Goal: Task Accomplishment & Management: Use online tool/utility

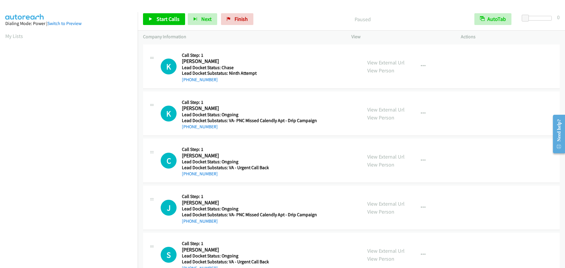
scroll to position [62, 0]
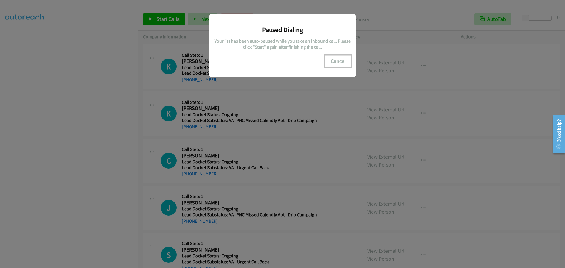
click at [338, 62] on button "Cancel" at bounding box center [338, 61] width 26 height 12
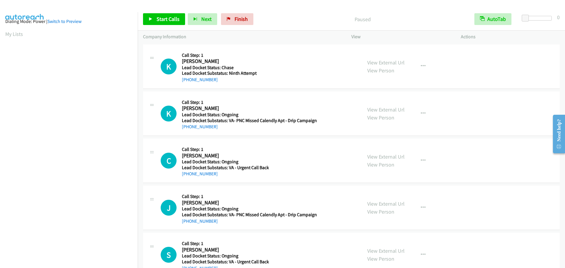
scroll to position [0, 0]
click at [18, 38] on link "My Lists" at bounding box center [14, 36] width 18 height 7
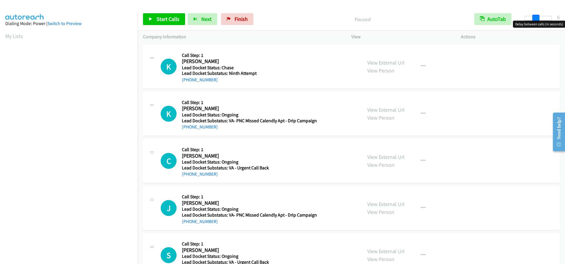
drag, startPoint x: 526, startPoint y: 16, endPoint x: 537, endPoint y: 19, distance: 10.9
click at [537, 19] on span at bounding box center [535, 18] width 7 height 7
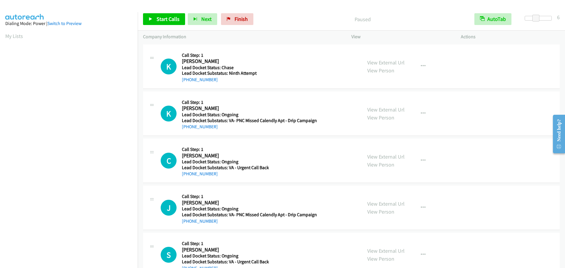
scroll to position [62, 0]
click at [166, 17] on span "Start Calls" at bounding box center [168, 19] width 23 height 7
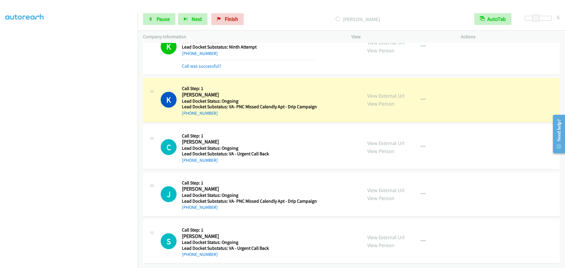
scroll to position [31, 0]
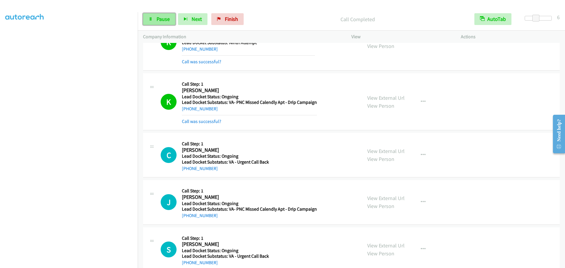
drag, startPoint x: 154, startPoint y: 19, endPoint x: 157, endPoint y: 19, distance: 3.5
click at [154, 19] on link "Pause" at bounding box center [159, 19] width 32 height 12
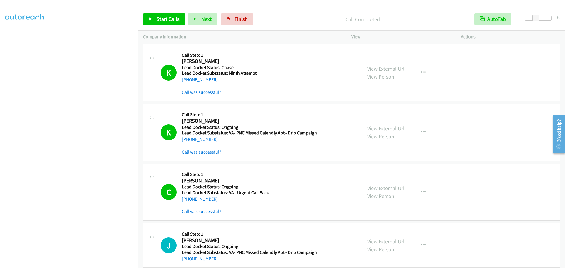
scroll to position [0, 0]
click at [13, 35] on link "My Lists" at bounding box center [14, 36] width 18 height 7
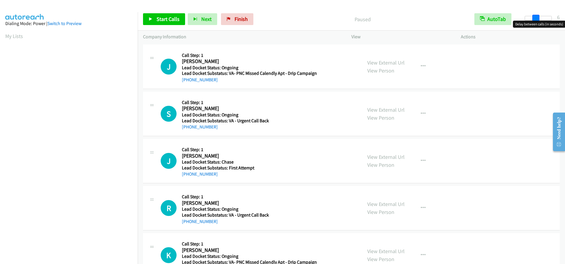
drag, startPoint x: 524, startPoint y: 16, endPoint x: 534, endPoint y: 16, distance: 9.7
click at [534, 16] on span at bounding box center [535, 18] width 7 height 7
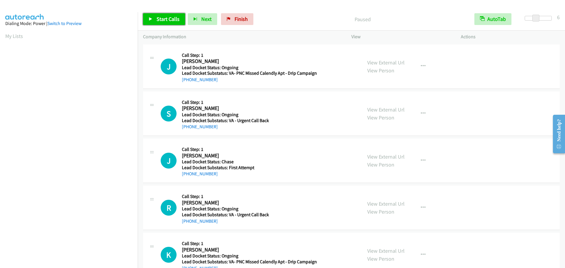
click at [169, 20] on span "Start Calls" at bounding box center [168, 19] width 23 height 7
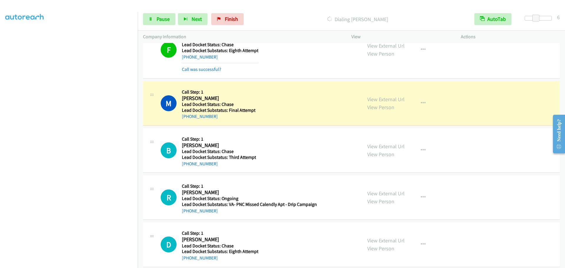
scroll to position [508, 0]
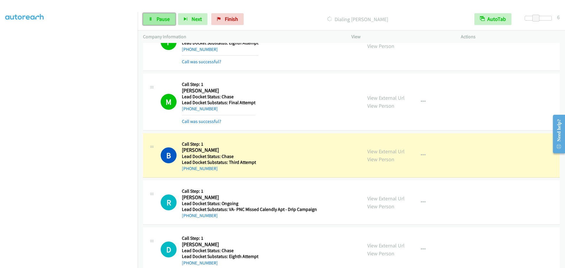
click at [159, 16] on span "Pause" at bounding box center [163, 19] width 13 height 7
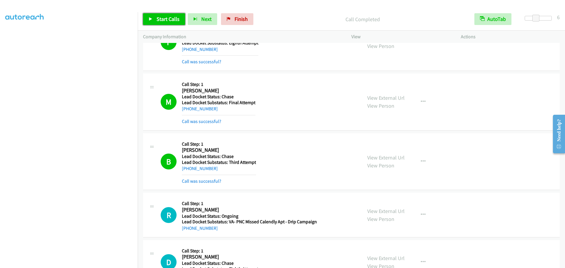
drag, startPoint x: 168, startPoint y: 17, endPoint x: 188, endPoint y: 11, distance: 20.6
click at [168, 17] on span "Start Calls" at bounding box center [168, 19] width 23 height 7
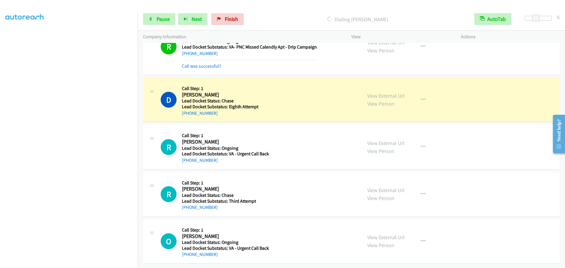
scroll to position [687, 0]
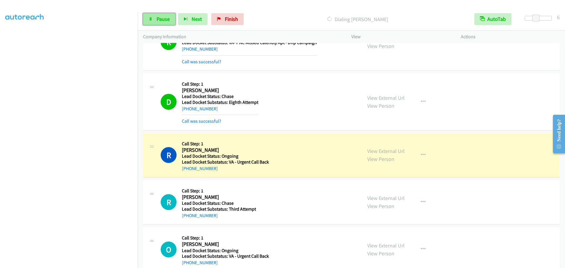
click at [163, 15] on link "Pause" at bounding box center [159, 19] width 32 height 12
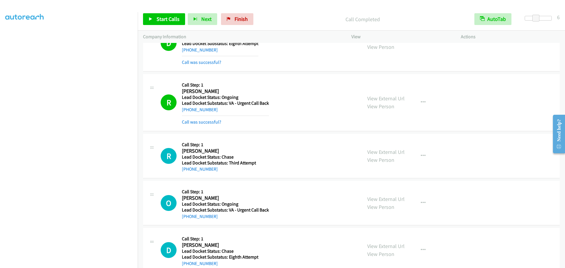
scroll to position [717, 0]
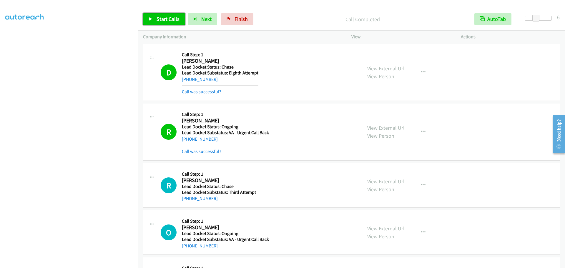
click at [172, 21] on span "Start Calls" at bounding box center [168, 19] width 23 height 7
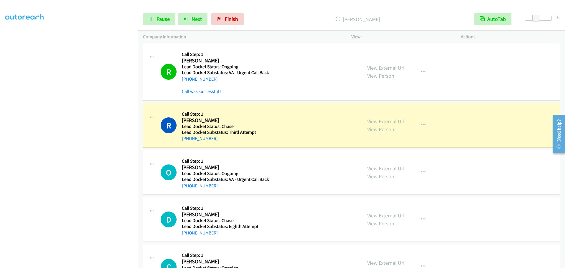
scroll to position [806, 0]
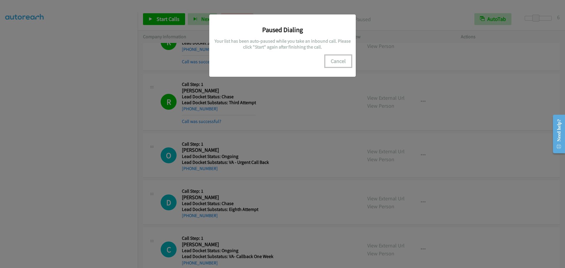
click at [343, 62] on button "Cancel" at bounding box center [338, 61] width 26 height 12
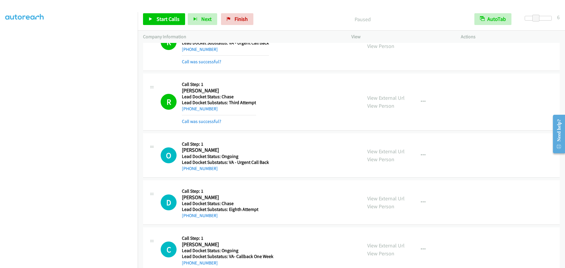
scroll to position [0, 0]
drag, startPoint x: 14, startPoint y: 35, endPoint x: 170, endPoint y: 24, distance: 156.7
click at [14, 35] on link "My Lists" at bounding box center [14, 36] width 18 height 7
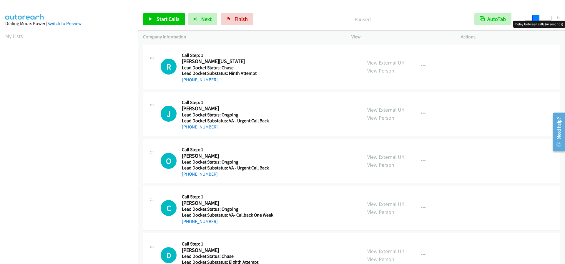
drag, startPoint x: 527, startPoint y: 17, endPoint x: 537, endPoint y: 18, distance: 9.8
click at [537, 18] on span at bounding box center [535, 18] width 7 height 7
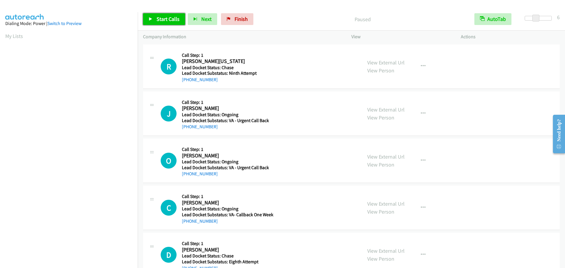
click at [163, 17] on span "Start Calls" at bounding box center [168, 19] width 23 height 7
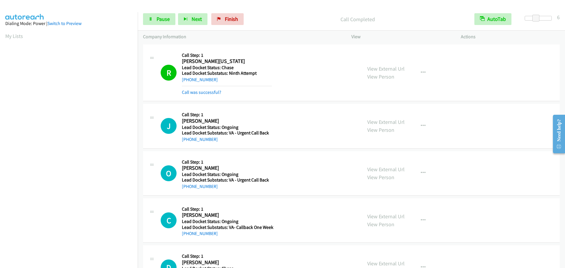
scroll to position [62, 0]
click at [152, 24] on link "Pause" at bounding box center [159, 19] width 32 height 12
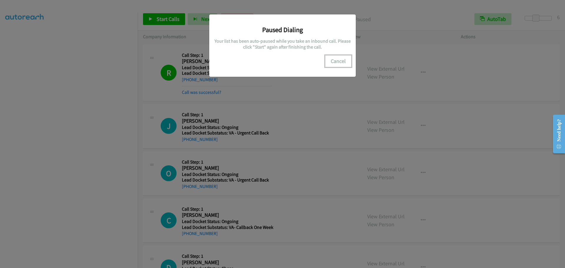
click at [336, 60] on button "Cancel" at bounding box center [338, 61] width 26 height 12
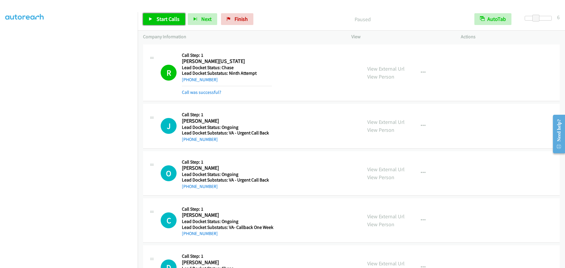
click at [171, 20] on span "Start Calls" at bounding box center [168, 19] width 23 height 7
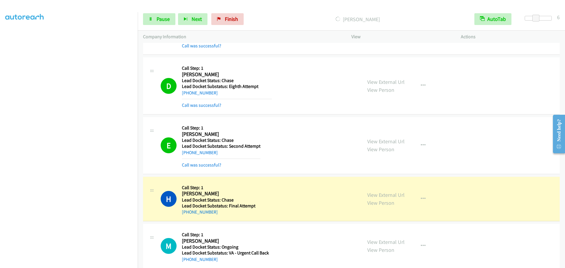
scroll to position [222, 0]
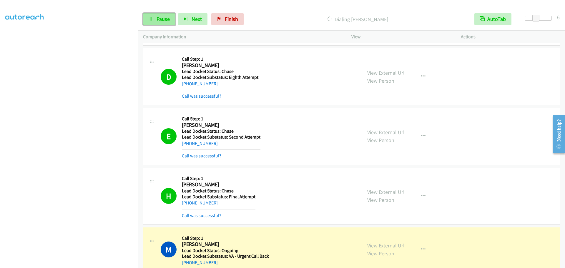
click at [164, 19] on span "Pause" at bounding box center [163, 19] width 13 height 7
click at [175, 24] on link "Start Calls" at bounding box center [164, 19] width 42 height 12
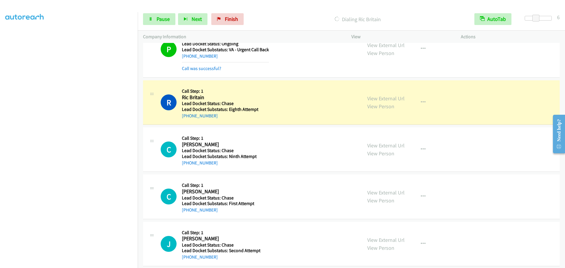
scroll to position [555, 0]
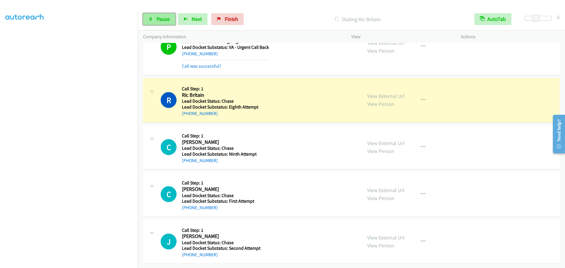
click at [167, 17] on span "Pause" at bounding box center [163, 19] width 13 height 7
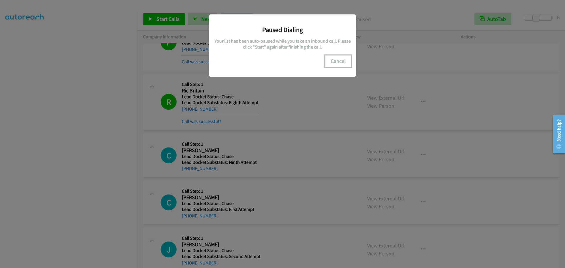
click at [337, 62] on button "Cancel" at bounding box center [338, 61] width 26 height 12
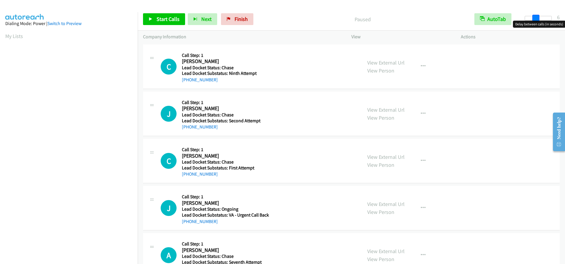
drag, startPoint x: 526, startPoint y: 18, endPoint x: 537, endPoint y: 24, distance: 12.1
click at [537, 24] on body "Start Calls Pause Next Finish Paused AutoTab AutoTab 6 Company Information Info…" at bounding box center [282, 14] width 565 height 28
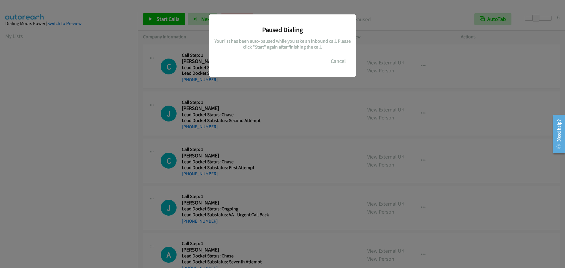
scroll to position [62, 0]
click at [333, 61] on button "Cancel" at bounding box center [338, 61] width 26 height 12
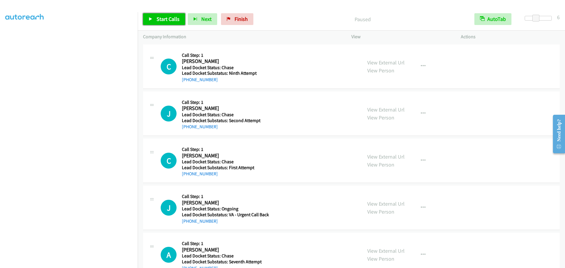
click at [168, 22] on span "Start Calls" at bounding box center [168, 19] width 23 height 7
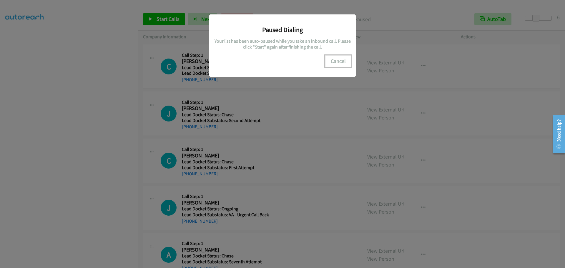
click at [333, 62] on button "Cancel" at bounding box center [338, 61] width 26 height 12
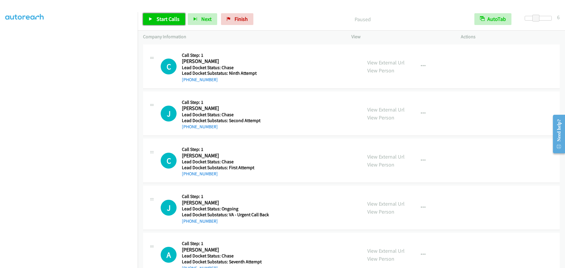
click at [170, 22] on link "Start Calls" at bounding box center [164, 19] width 42 height 12
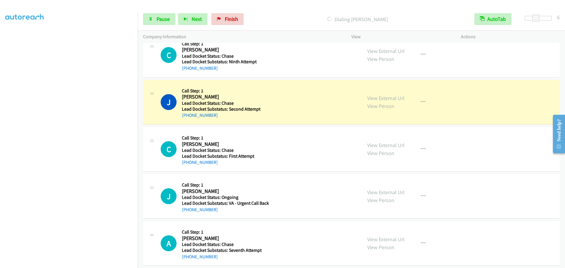
scroll to position [18, 0]
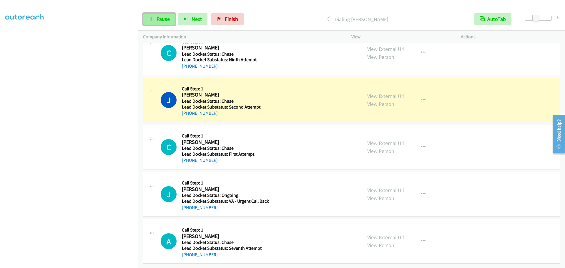
click at [156, 24] on link "Pause" at bounding box center [159, 19] width 32 height 12
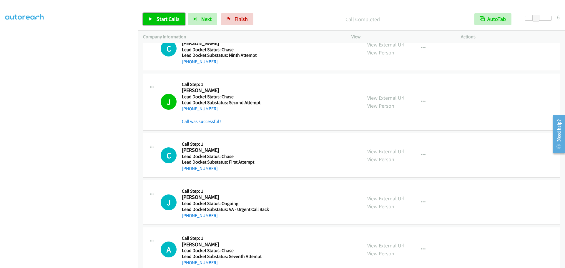
drag, startPoint x: 167, startPoint y: 23, endPoint x: 173, endPoint y: 21, distance: 6.6
click at [167, 23] on link "Start Calls" at bounding box center [164, 19] width 42 height 12
click at [164, 20] on span "Pause" at bounding box center [163, 19] width 13 height 7
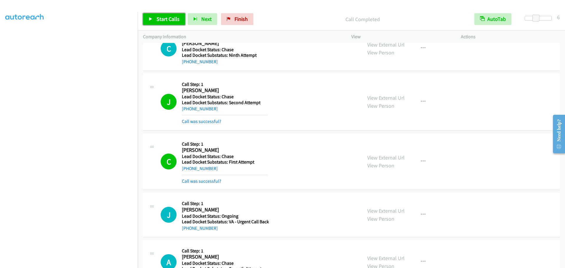
click at [174, 17] on span "Start Calls" at bounding box center [168, 19] width 23 height 7
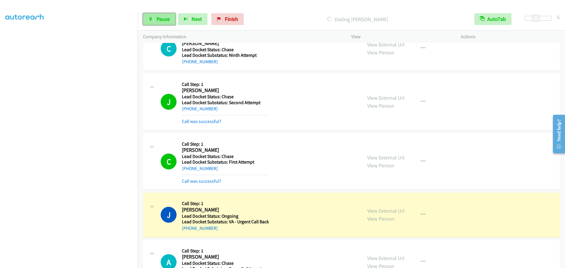
click at [154, 19] on link "Pause" at bounding box center [159, 19] width 32 height 12
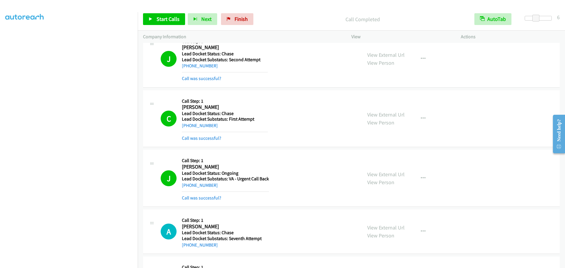
scroll to position [106, 0]
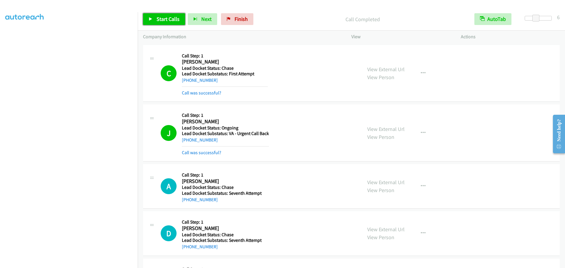
click at [164, 22] on span "Start Calls" at bounding box center [168, 19] width 23 height 7
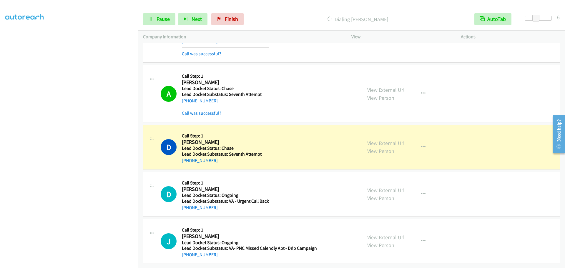
scroll to position [62, 0]
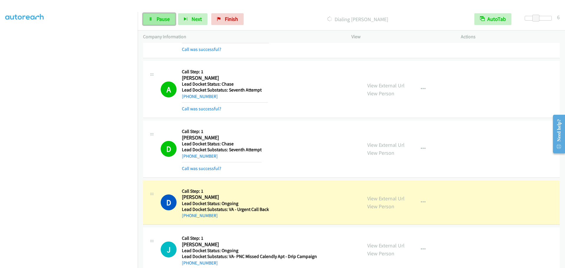
drag, startPoint x: 159, startPoint y: 19, endPoint x: 162, endPoint y: 18, distance: 3.3
click at [159, 19] on span "Pause" at bounding box center [163, 19] width 13 height 7
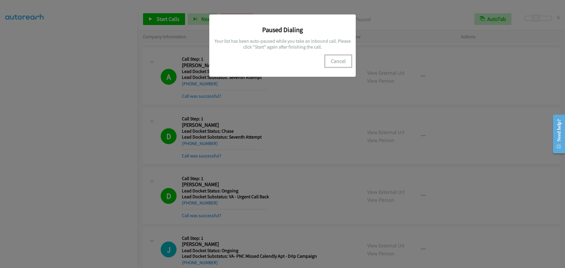
click at [334, 64] on button "Cancel" at bounding box center [338, 61] width 26 height 12
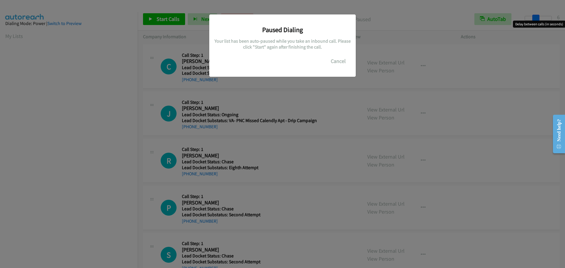
drag, startPoint x: 526, startPoint y: 20, endPoint x: 536, endPoint y: 19, distance: 10.6
click at [536, 19] on main "Start Calls Pause Next Finish Paused AutoTab AutoTab 6 Company Information Info…" at bounding box center [282, 14] width 565 height 28
click at [338, 65] on button "Cancel" at bounding box center [338, 61] width 26 height 12
click at [340, 61] on button "Cancel" at bounding box center [338, 61] width 26 height 12
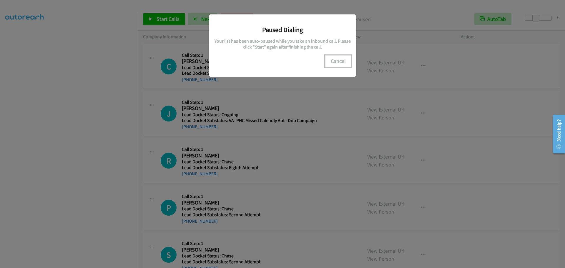
click at [337, 62] on button "Cancel" at bounding box center [338, 61] width 26 height 12
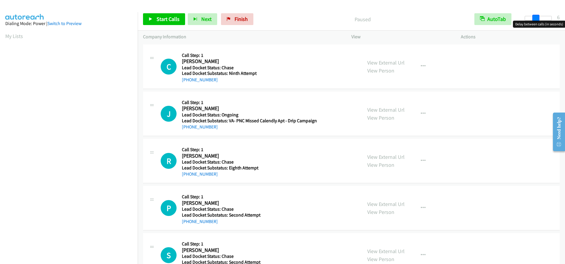
drag, startPoint x: 525, startPoint y: 19, endPoint x: 536, endPoint y: 19, distance: 10.6
click at [536, 19] on span at bounding box center [535, 18] width 7 height 7
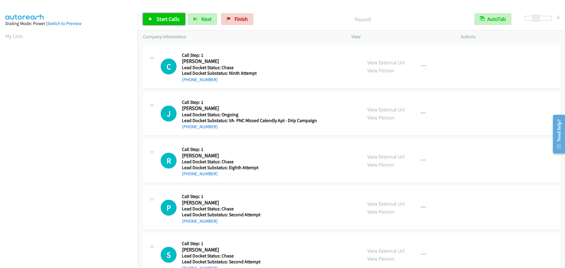
click at [159, 19] on span "Start Calls" at bounding box center [168, 19] width 23 height 7
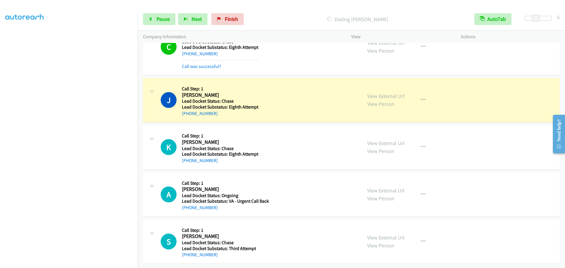
scroll to position [389, 0]
click at [165, 19] on span "Pause" at bounding box center [163, 19] width 13 height 7
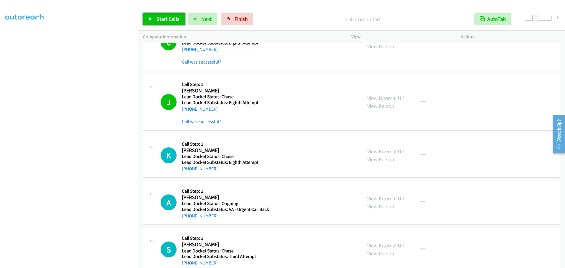
click at [164, 18] on span "Start Calls" at bounding box center [168, 19] width 23 height 7
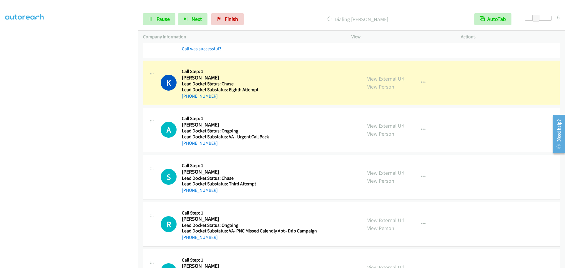
scroll to position [477, 0]
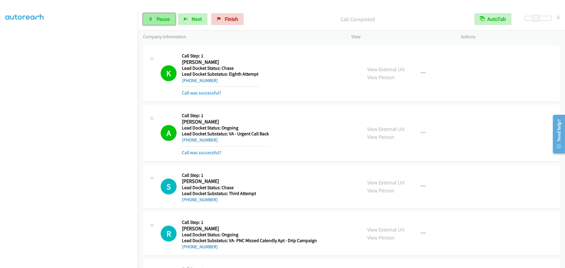
click at [167, 20] on span "Pause" at bounding box center [163, 19] width 13 height 7
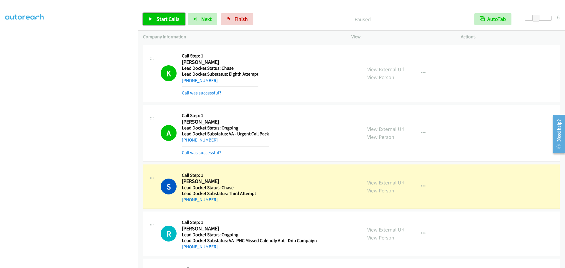
drag, startPoint x: 167, startPoint y: 18, endPoint x: 160, endPoint y: 22, distance: 7.9
click at [167, 18] on span "Start Calls" at bounding box center [168, 19] width 23 height 7
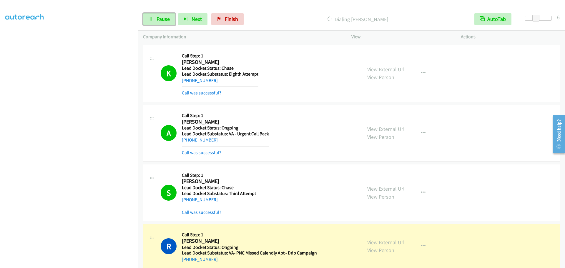
drag, startPoint x: 162, startPoint y: 16, endPoint x: 151, endPoint y: 34, distance: 20.8
click at [162, 16] on span "Pause" at bounding box center [163, 19] width 13 height 7
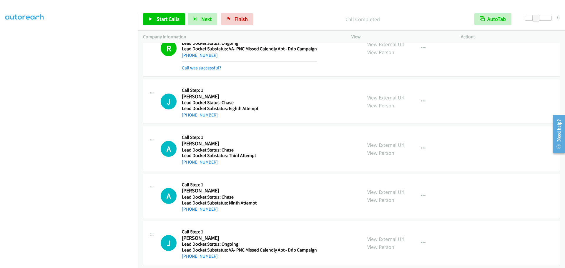
scroll to position [683, 0]
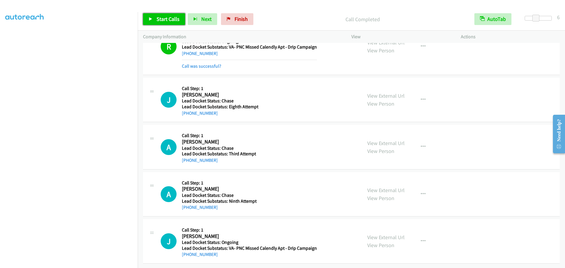
drag, startPoint x: 176, startPoint y: 19, endPoint x: 202, endPoint y: 45, distance: 36.8
click at [176, 19] on span "Start Calls" at bounding box center [168, 19] width 23 height 7
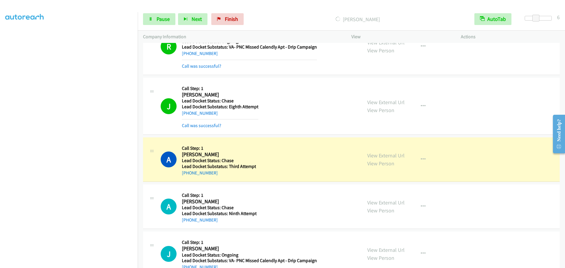
scroll to position [700, 0]
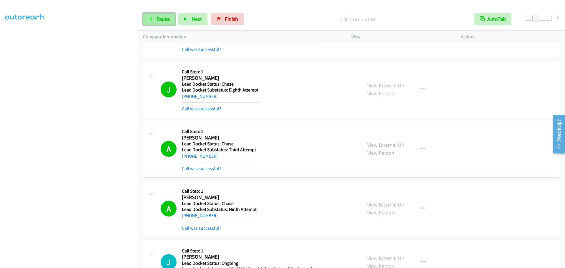
click at [163, 23] on link "Pause" at bounding box center [159, 19] width 32 height 12
click at [166, 17] on span "Start Calls" at bounding box center [168, 19] width 23 height 7
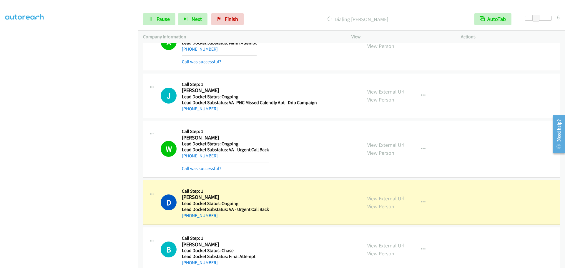
scroll to position [879, 0]
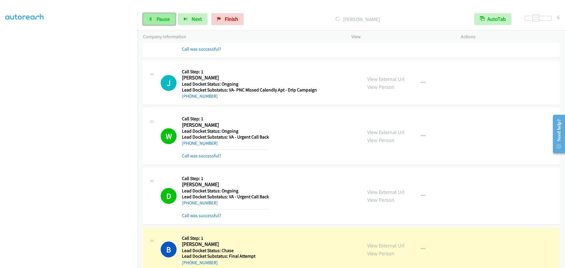
click at [156, 19] on link "Pause" at bounding box center [159, 19] width 32 height 12
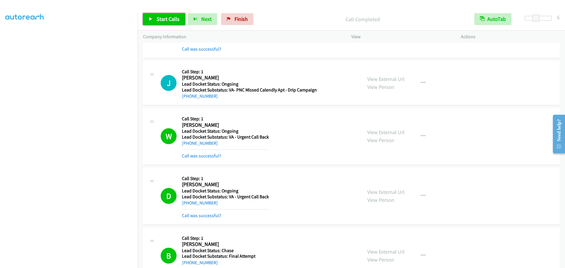
click at [165, 20] on span "Start Calls" at bounding box center [168, 19] width 23 height 7
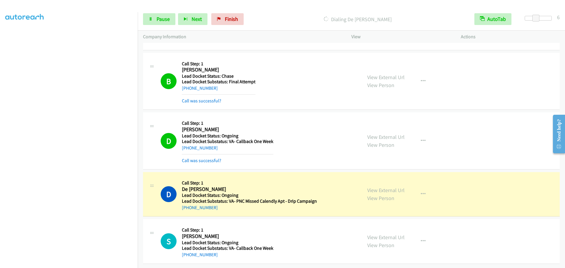
scroll to position [1058, 0]
click at [162, 21] on span "Pause" at bounding box center [163, 19] width 13 height 7
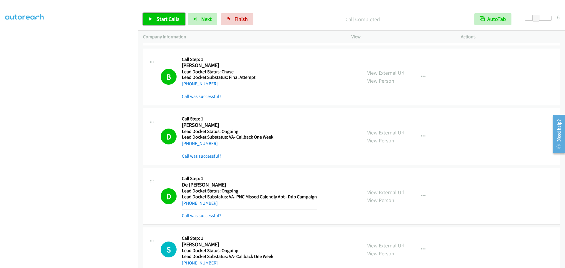
click at [173, 19] on span "Start Calls" at bounding box center [168, 19] width 23 height 7
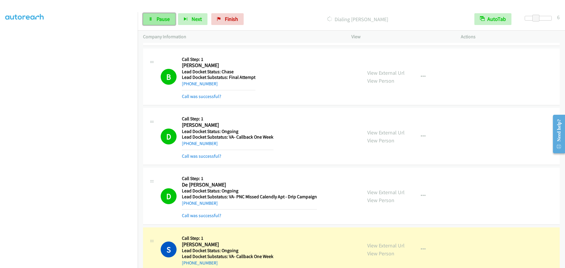
click at [162, 16] on span "Pause" at bounding box center [163, 19] width 13 height 7
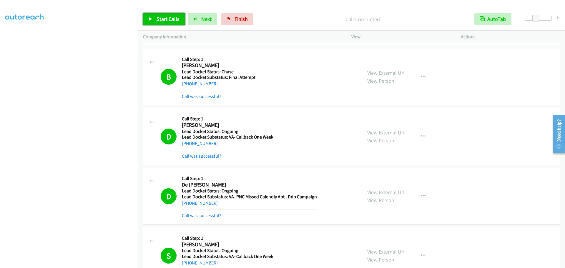
drag, startPoint x: 165, startPoint y: 21, endPoint x: 172, endPoint y: 18, distance: 7.0
click at [165, 21] on span "Start Calls" at bounding box center [168, 19] width 23 height 7
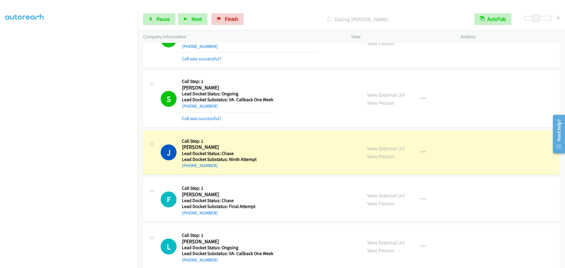
scroll to position [1224, 0]
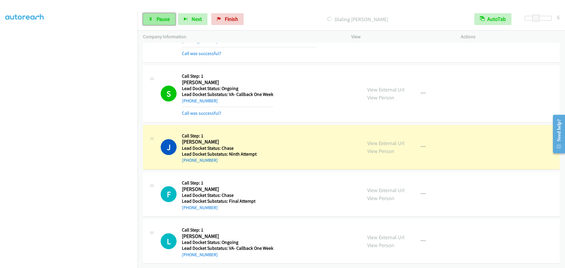
click at [171, 21] on link "Pause" at bounding box center [159, 19] width 32 height 12
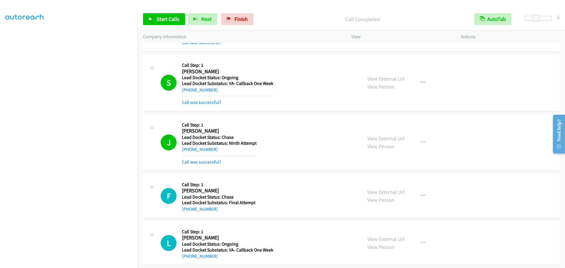
scroll to position [1237, 0]
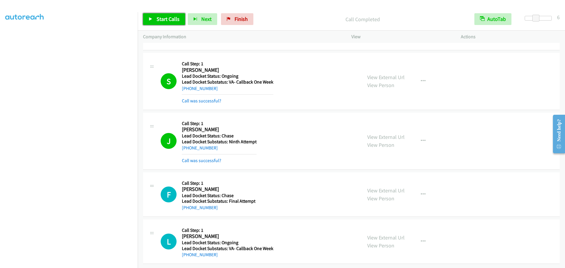
click at [166, 18] on span "Start Calls" at bounding box center [168, 19] width 23 height 7
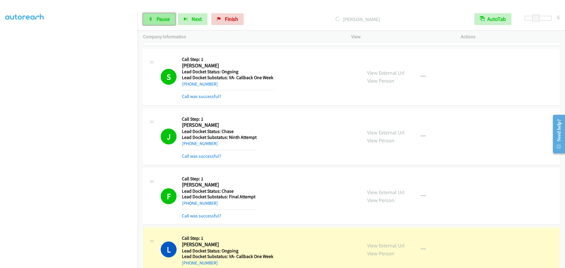
click at [160, 20] on span "Pause" at bounding box center [163, 19] width 13 height 7
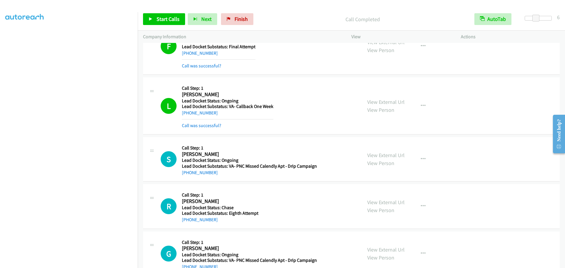
scroll to position [1403, 0]
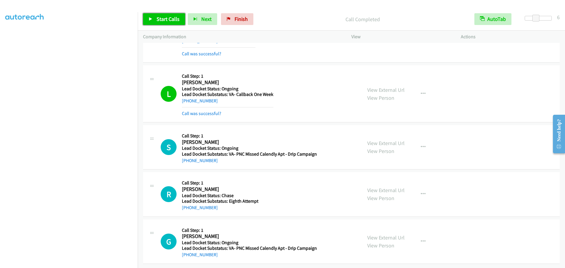
click at [168, 21] on span "Start Calls" at bounding box center [168, 19] width 23 height 7
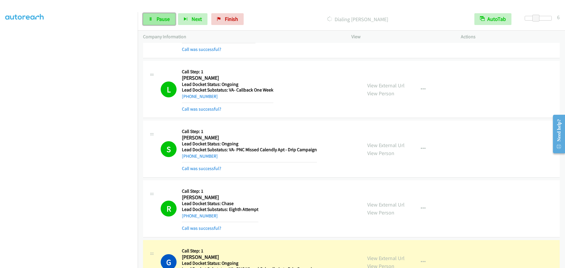
click at [150, 21] on icon at bounding box center [151, 19] width 4 height 4
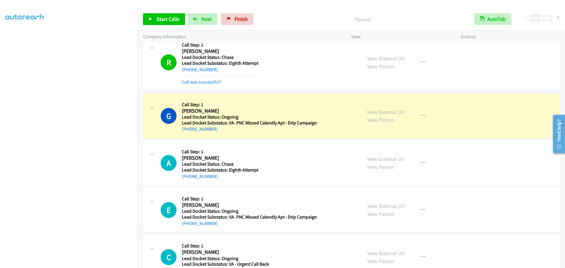
scroll to position [1551, 0]
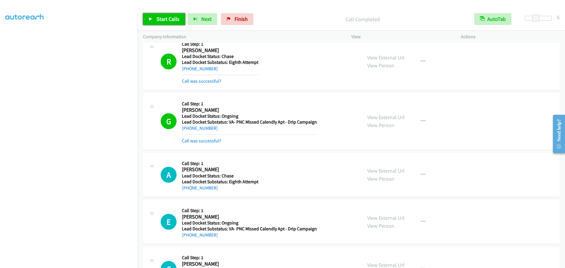
click at [161, 18] on span "Start Calls" at bounding box center [168, 19] width 23 height 7
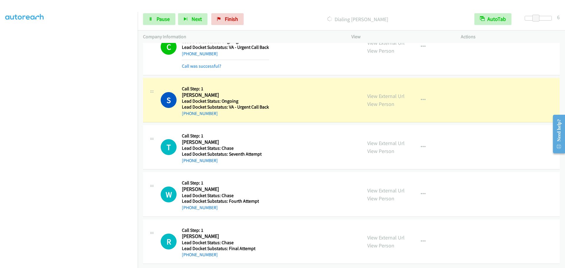
scroll to position [1809, 0]
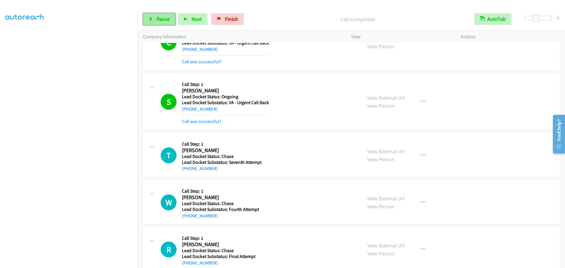
drag, startPoint x: 159, startPoint y: 19, endPoint x: 164, endPoint y: 17, distance: 5.4
click at [159, 19] on span "Pause" at bounding box center [163, 19] width 13 height 7
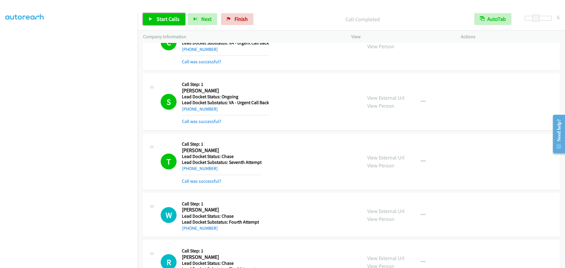
click at [163, 21] on span "Start Calls" at bounding box center [168, 19] width 23 height 7
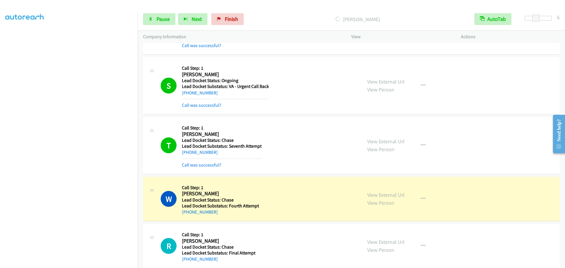
scroll to position [1834, 0]
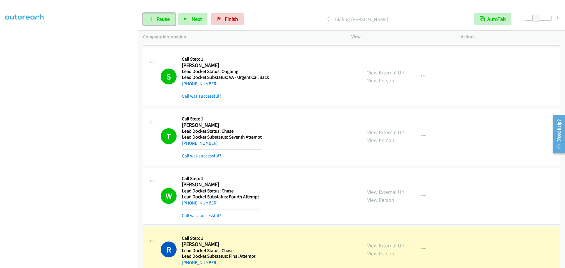
drag, startPoint x: 160, startPoint y: 16, endPoint x: 185, endPoint y: 7, distance: 26.9
click at [160, 16] on span "Pause" at bounding box center [163, 19] width 13 height 7
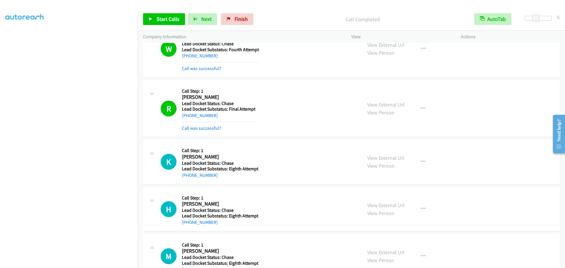
scroll to position [1971, 0]
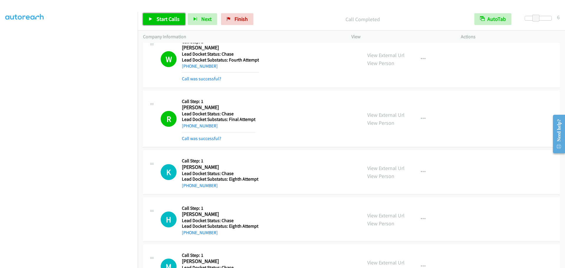
drag, startPoint x: 172, startPoint y: 18, endPoint x: 185, endPoint y: 8, distance: 16.4
click at [172, 18] on span "Start Calls" at bounding box center [168, 19] width 23 height 7
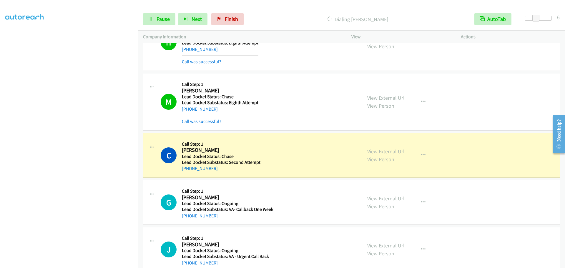
scroll to position [2180, 0]
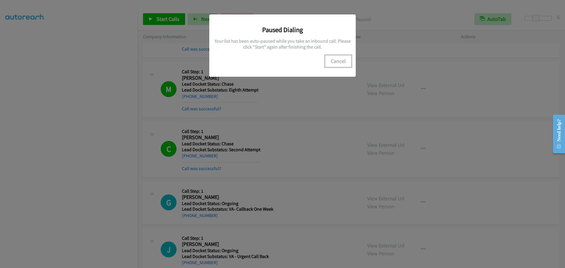
click at [337, 62] on button "Cancel" at bounding box center [338, 61] width 26 height 12
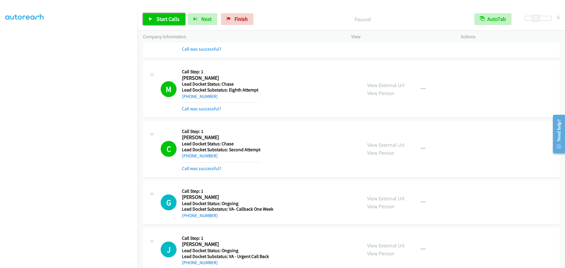
drag, startPoint x: 159, startPoint y: 20, endPoint x: 171, endPoint y: 17, distance: 12.2
click at [159, 20] on span "Start Calls" at bounding box center [168, 19] width 23 height 7
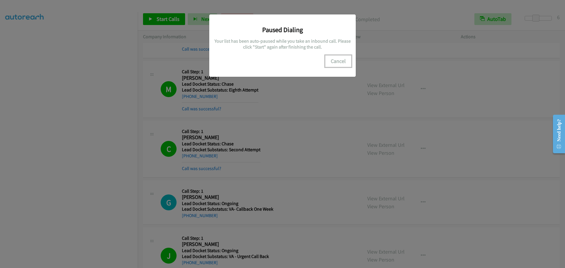
click at [336, 61] on button "Cancel" at bounding box center [338, 61] width 26 height 12
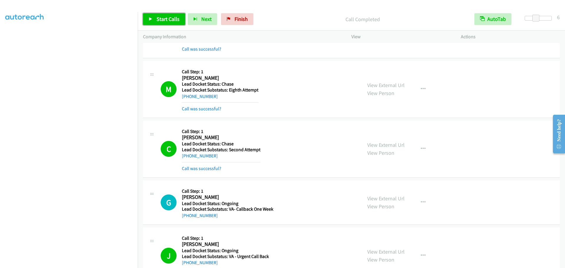
click at [162, 20] on span "Start Calls" at bounding box center [168, 19] width 23 height 7
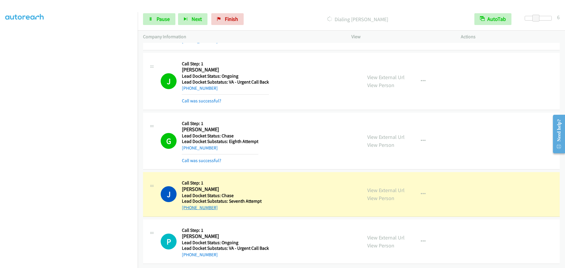
scroll to position [2358, 0]
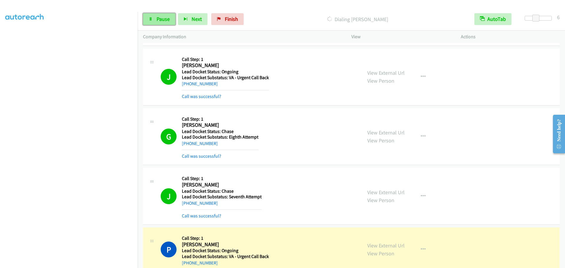
click at [153, 21] on link "Pause" at bounding box center [159, 19] width 32 height 12
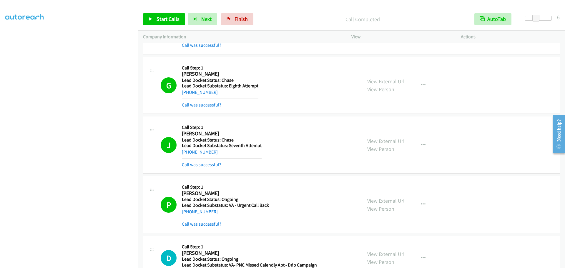
scroll to position [2525, 0]
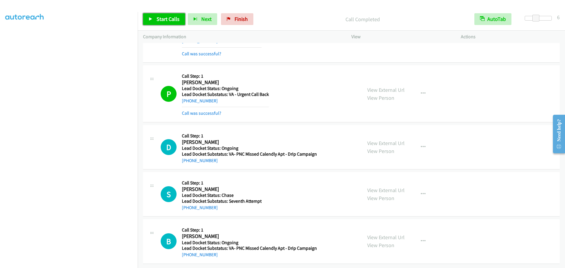
drag, startPoint x: 155, startPoint y: 19, endPoint x: 175, endPoint y: 11, distance: 22.3
click at [155, 19] on link "Start Calls" at bounding box center [164, 19] width 42 height 12
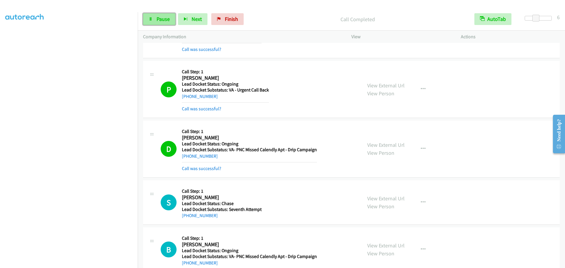
click at [154, 22] on link "Pause" at bounding box center [159, 19] width 32 height 12
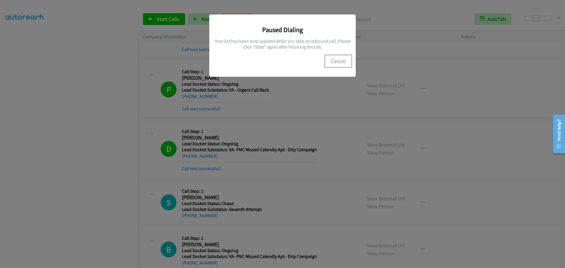
click at [335, 63] on button "Cancel" at bounding box center [338, 61] width 26 height 12
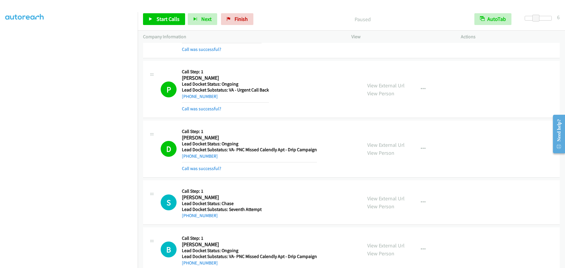
scroll to position [0, 0]
click at [12, 33] on link "My Lists" at bounding box center [14, 36] width 18 height 7
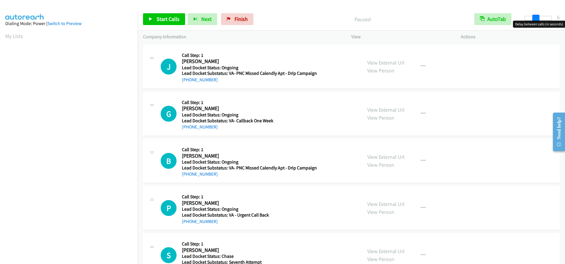
drag, startPoint x: 527, startPoint y: 18, endPoint x: 538, endPoint y: 20, distance: 11.1
click at [538, 20] on span at bounding box center [535, 18] width 7 height 7
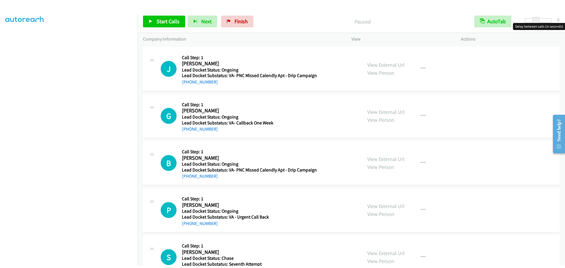
scroll to position [62, 0]
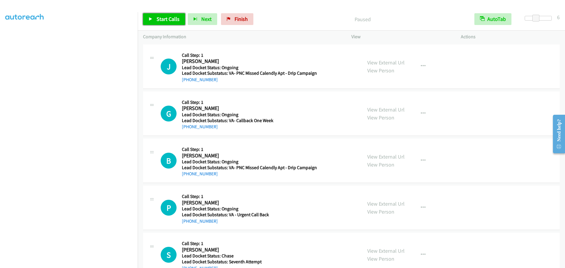
click at [158, 17] on span "Start Calls" at bounding box center [168, 19] width 23 height 7
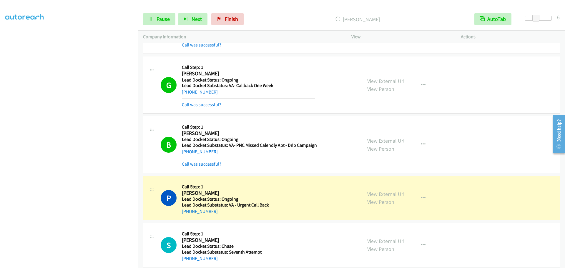
scroll to position [56, 0]
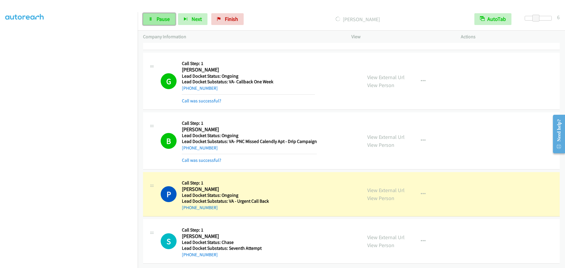
click at [169, 18] on span "Pause" at bounding box center [163, 19] width 13 height 7
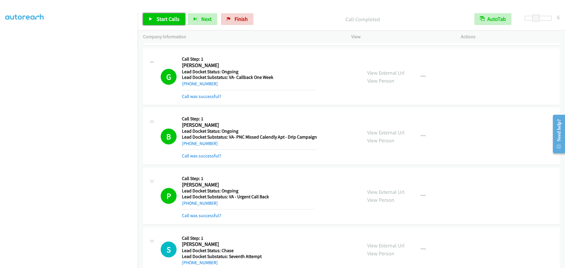
click at [179, 18] on span "Start Calls" at bounding box center [168, 19] width 23 height 7
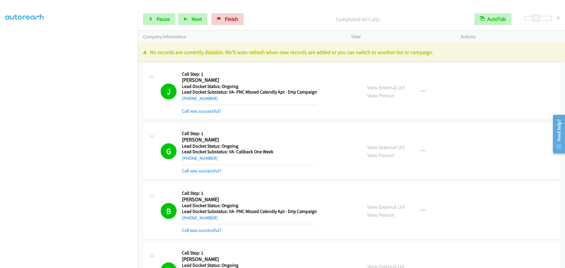
scroll to position [99, 0]
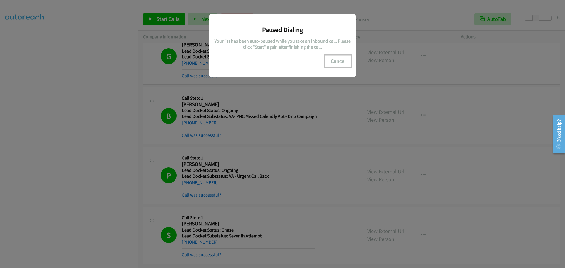
click at [334, 59] on button "Cancel" at bounding box center [338, 61] width 26 height 12
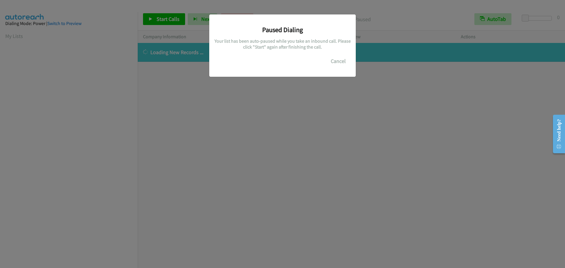
scroll to position [62, 0]
click at [334, 65] on button "Cancel" at bounding box center [338, 61] width 26 height 12
